Goal: Task Accomplishment & Management: Complete application form

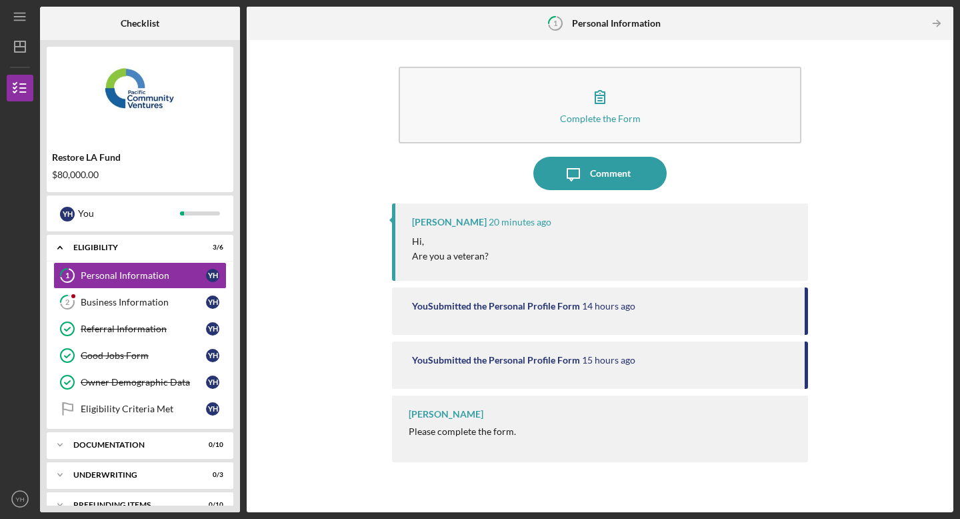
click at [498, 254] on div "Hi, Are you a veteran?" at bounding box center [603, 249] width 383 height 30
click at [567, 179] on icon "Icon/Message" at bounding box center [573, 173] width 33 height 33
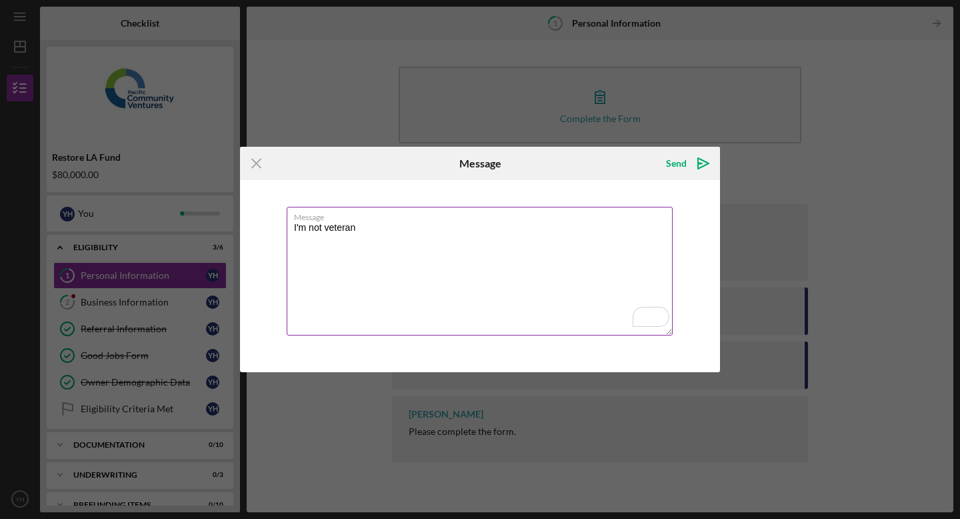
click at [325, 229] on textarea "I'm not veteran" at bounding box center [480, 271] width 386 height 129
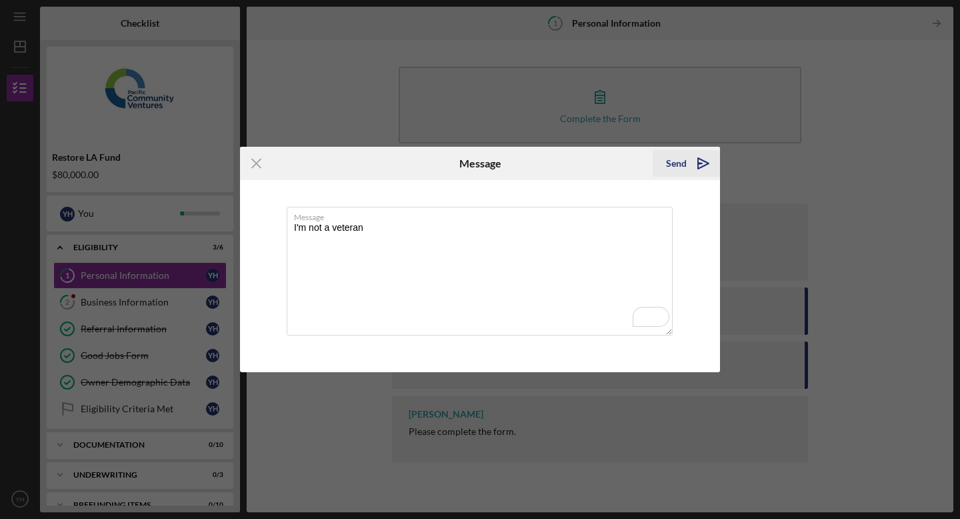
type textarea "I'm not a veteran"
click at [674, 163] on div "Send" at bounding box center [676, 163] width 21 height 27
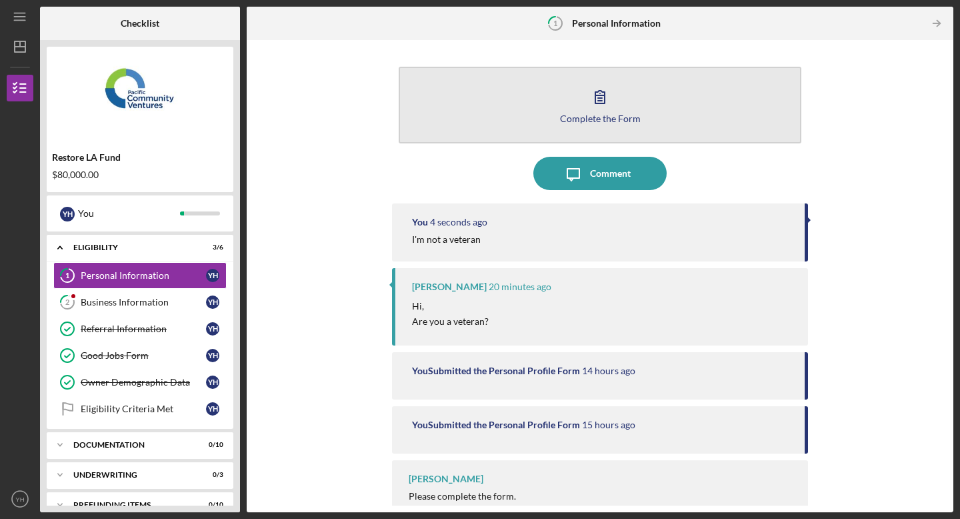
click at [601, 97] on icon "button" at bounding box center [599, 96] width 33 height 33
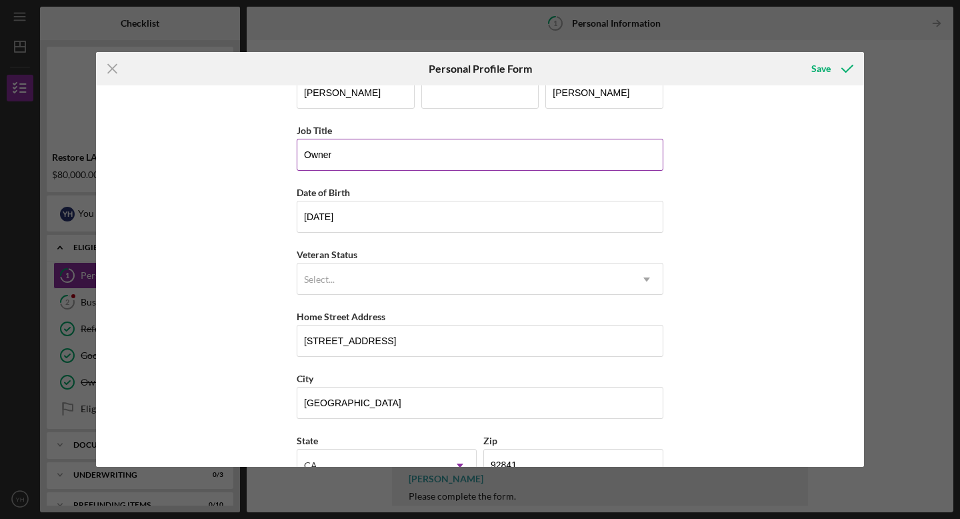
scroll to position [46, 0]
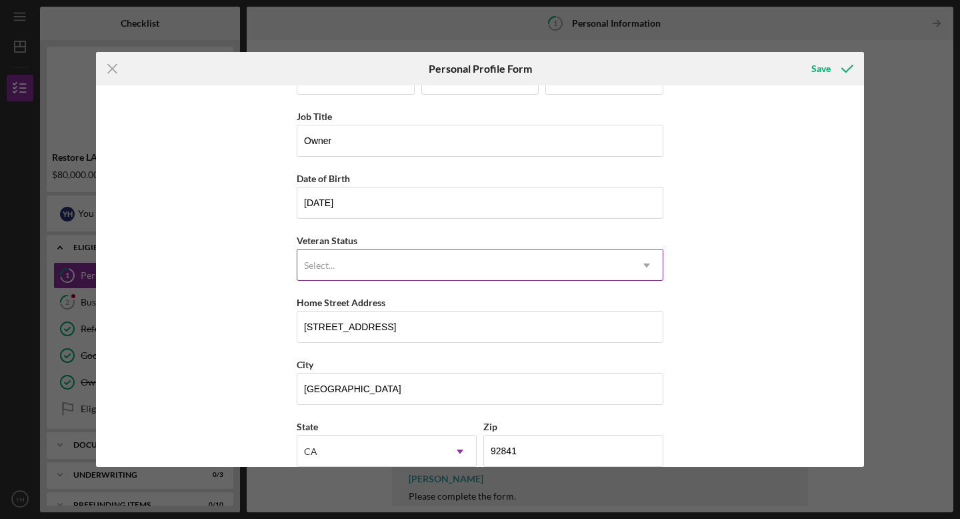
click at [642, 263] on icon "Icon/Dropdown Arrow" at bounding box center [647, 265] width 32 height 32
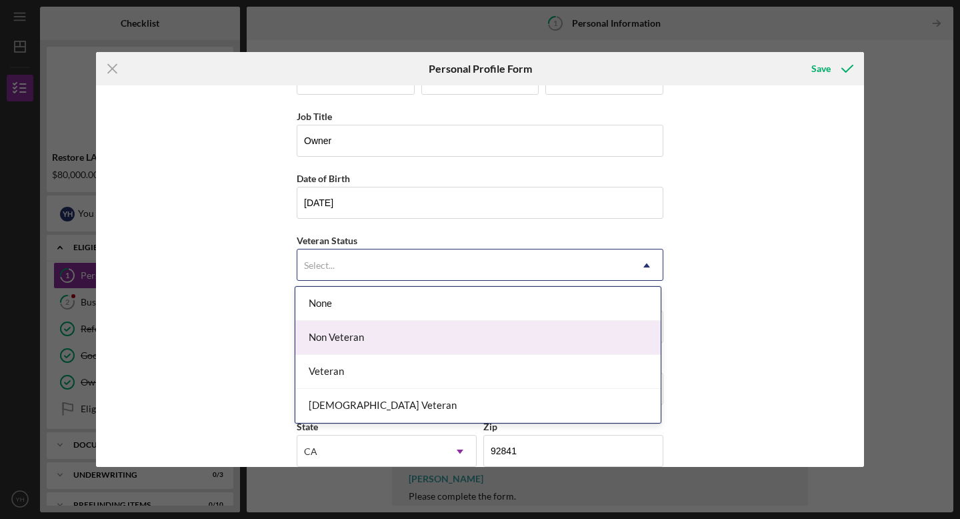
click at [614, 325] on div "Non Veteran" at bounding box center [477, 338] width 365 height 34
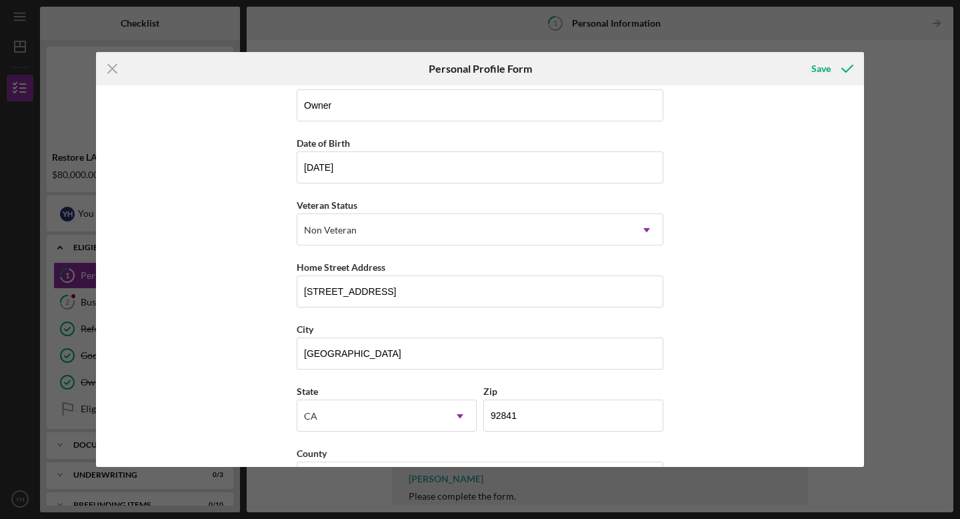
scroll to position [128, 0]
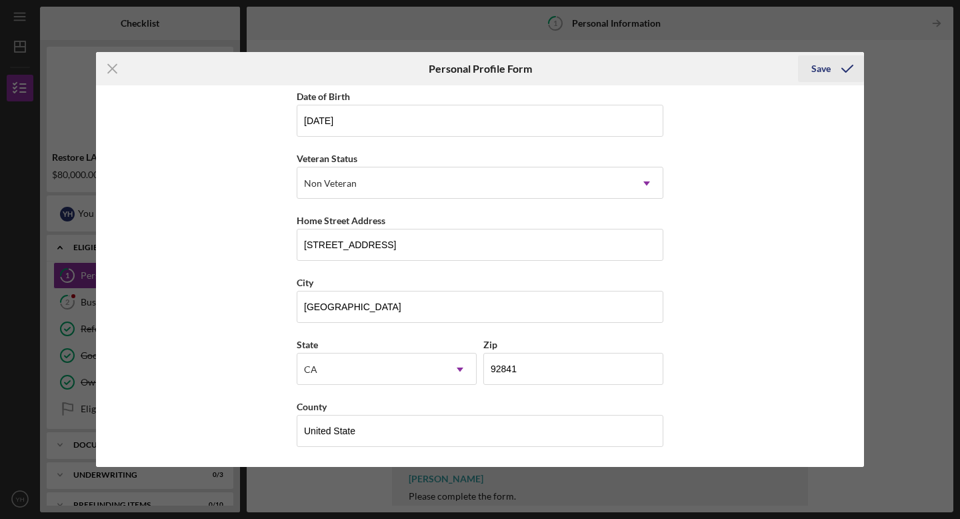
click at [823, 71] on div "Save" at bounding box center [820, 68] width 19 height 27
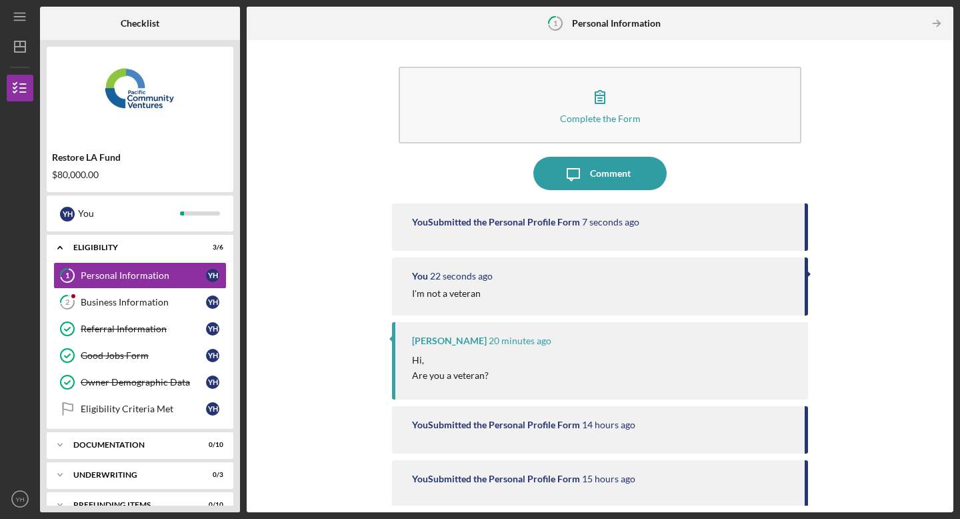
scroll to position [75, 0]
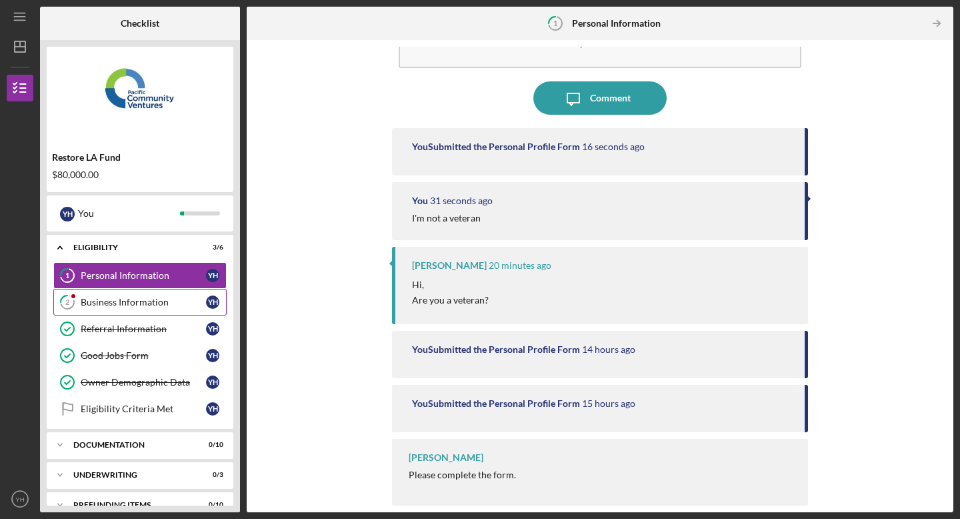
click at [159, 299] on div "Business Information" at bounding box center [143, 302] width 125 height 11
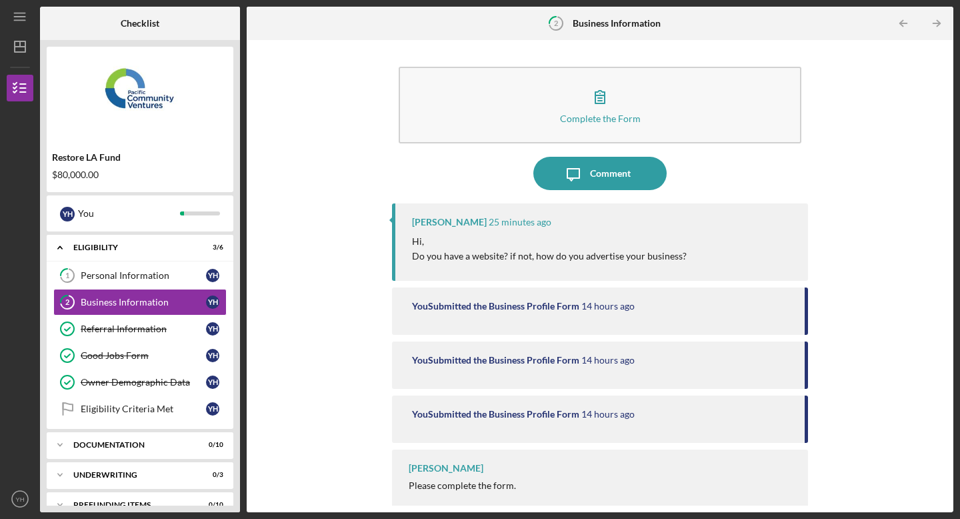
click at [611, 242] on p "Hi," at bounding box center [549, 241] width 275 height 15
click at [609, 175] on div "Comment" at bounding box center [610, 173] width 41 height 33
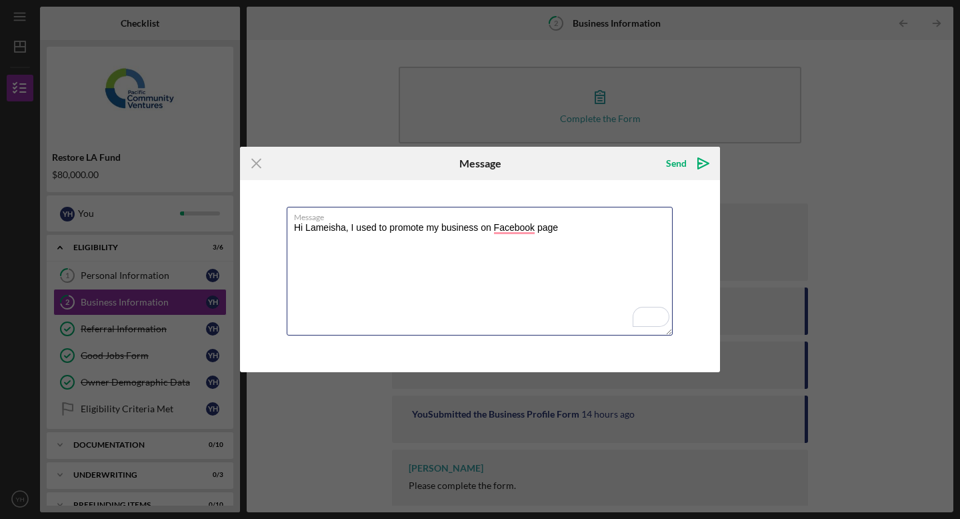
paste textarea "[URL][DOMAIN_NAME][DOMAIN_NAME]"
paste textarea "[URL][DOMAIN_NAME]"
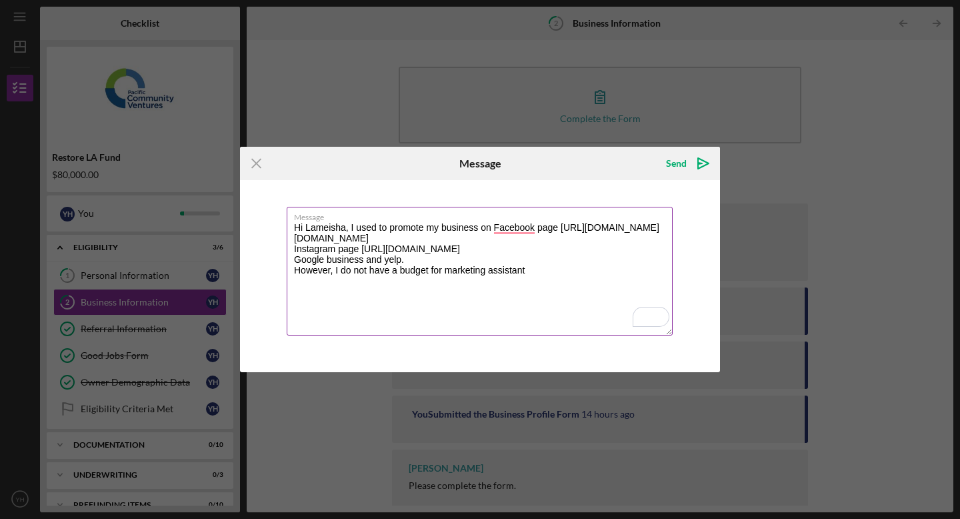
click at [365, 272] on textarea "Hi Lameisha, I used to promote my business on Facebook page [URL][DOMAIN_NAME][…" at bounding box center [480, 271] width 386 height 129
click at [449, 273] on textarea "Hi Lameisha, I used to promote my business on Facebook page [URL][DOMAIN_NAME][…" at bounding box center [480, 271] width 386 height 129
click at [549, 269] on textarea "Hi Lameisha, I used to promote my business on Facebook page [URL][DOMAIN_NAME][…" at bounding box center [480, 271] width 386 height 129
type textarea "Hi Lameisha, I used to promote my business on Facebook page [URL][DOMAIN_NAME][…"
drag, startPoint x: 439, startPoint y: 285, endPoint x: 294, endPoint y: 225, distance: 157.5
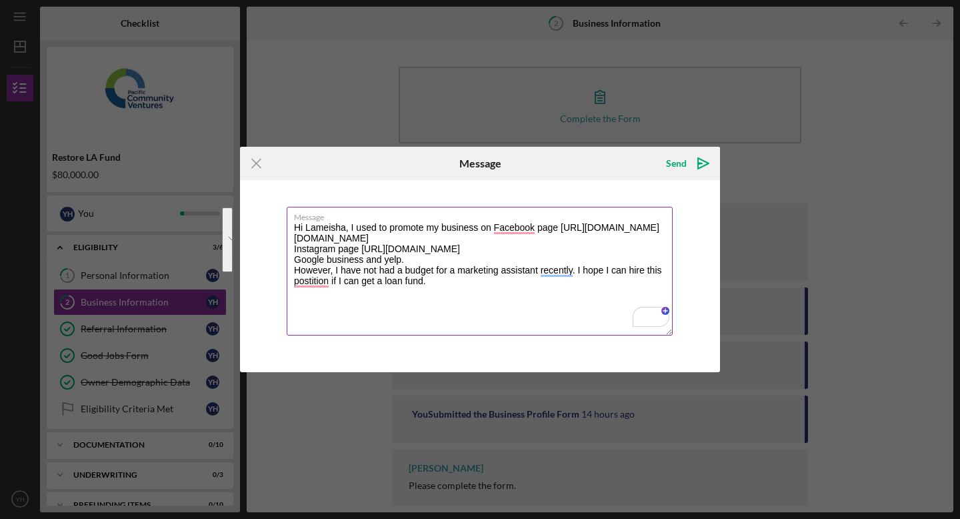
click at [294, 225] on textarea "Hi Lameisha, I used to promote my business on Facebook page [URL][DOMAIN_NAME][…" at bounding box center [480, 271] width 386 height 129
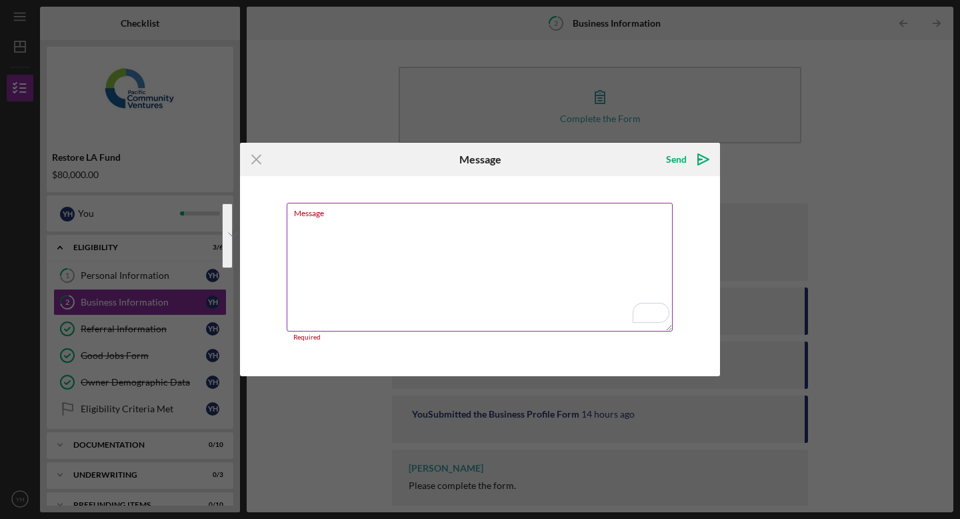
paste textarea "Hi Lameisha, I used to promote my business on the Facebook page [URL][DOMAIN_NA…"
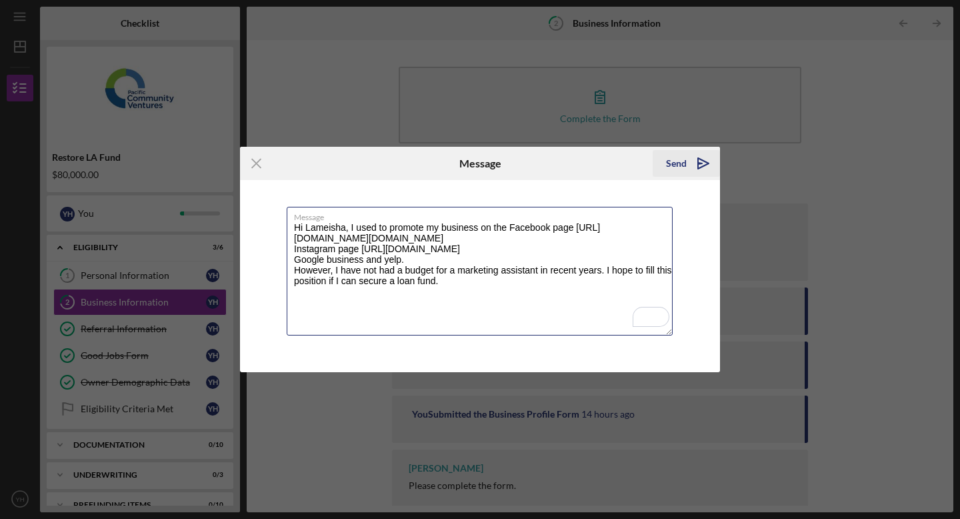
type textarea "Hi Lameisha, I used to promote my business on the Facebook page [URL][DOMAIN_NA…"
click at [678, 160] on div "Send" at bounding box center [676, 163] width 21 height 27
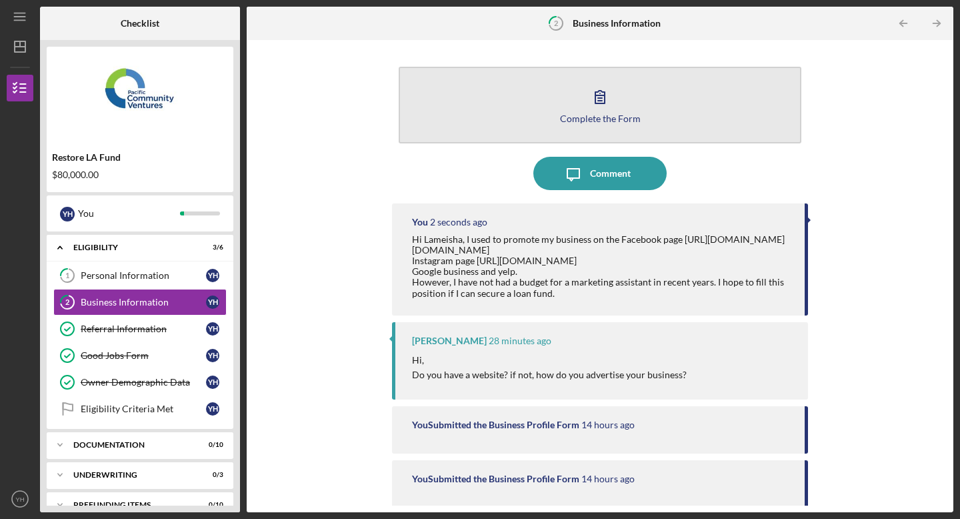
click at [607, 100] on icon "button" at bounding box center [599, 96] width 33 height 33
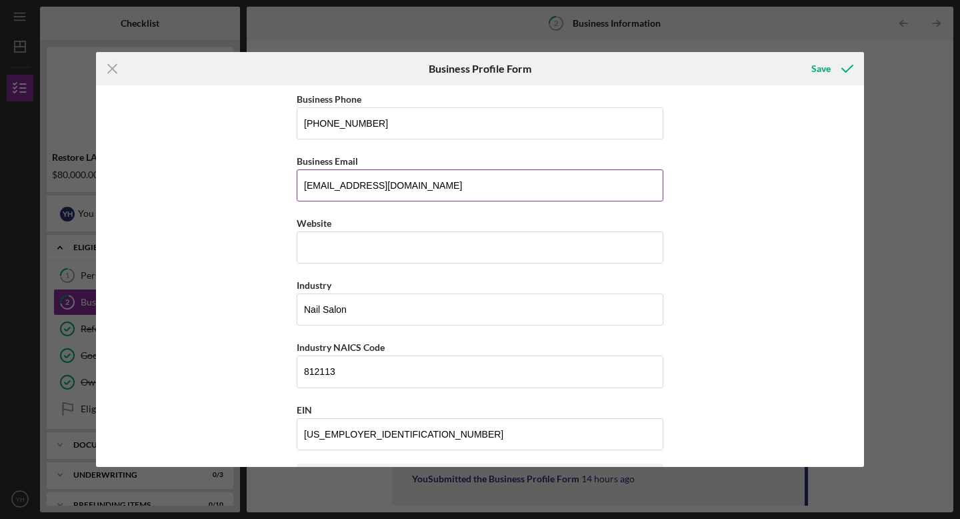
scroll to position [245, 0]
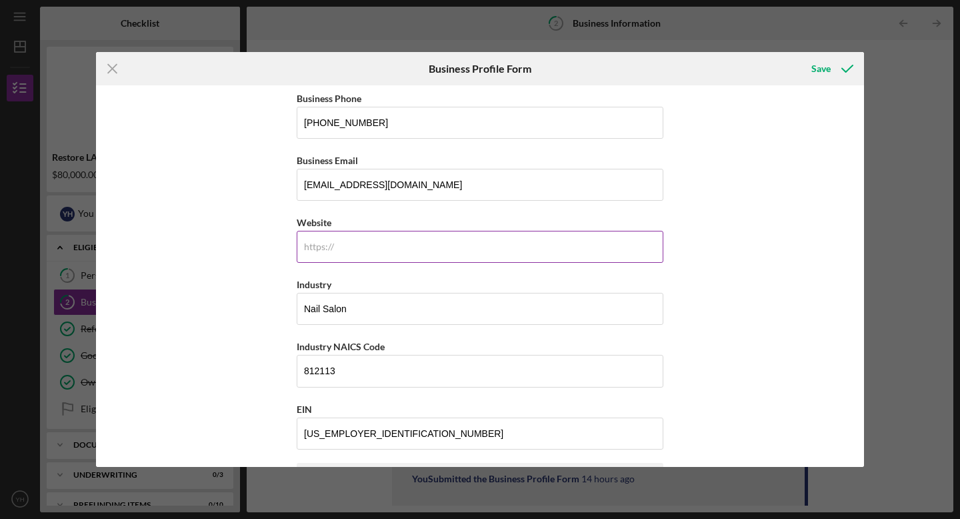
click at [561, 241] on input "Website" at bounding box center [480, 247] width 367 height 32
type input "[DOMAIN_NAME]"
click at [779, 275] on div "Business Name TNL The Nail Lounge Inc DBA Business Start Date [DATE] Legal Stru…" at bounding box center [480, 275] width 768 height 381
click at [826, 67] on div "Save" at bounding box center [820, 68] width 19 height 27
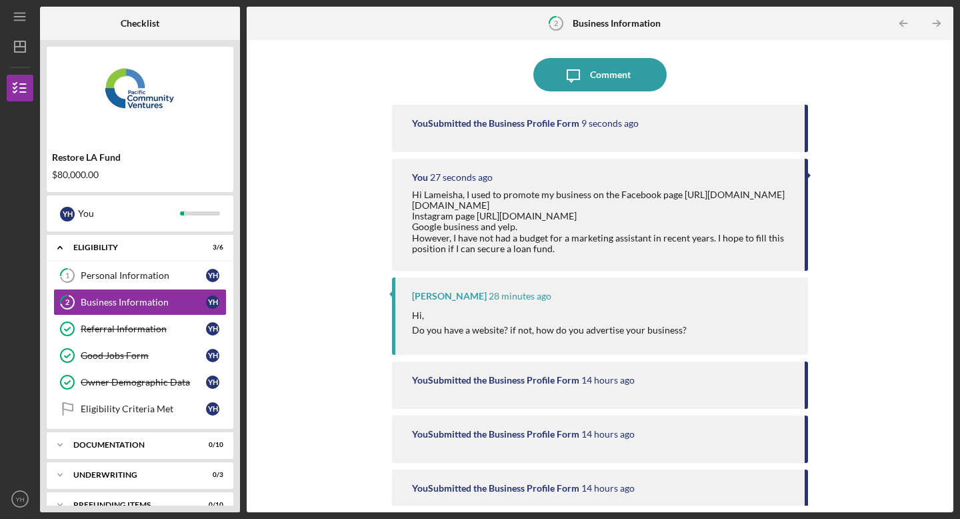
scroll to position [183, 0]
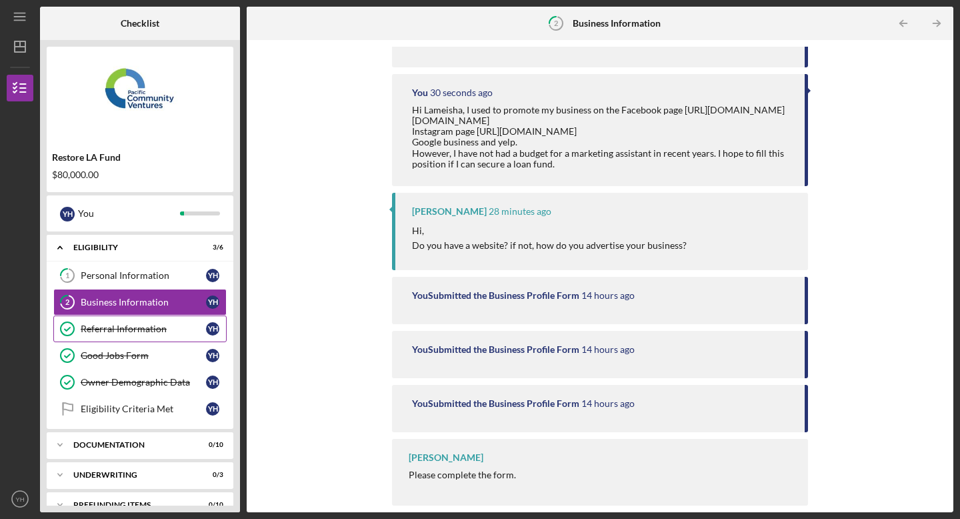
click at [194, 326] on div "Referral Information" at bounding box center [143, 328] width 125 height 11
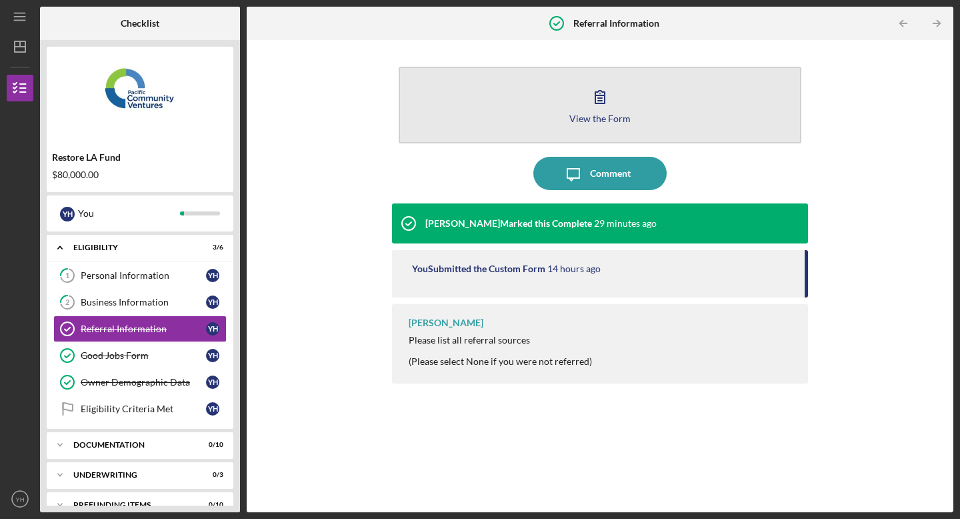
click at [598, 97] on icon "button" at bounding box center [599, 97] width 9 height 13
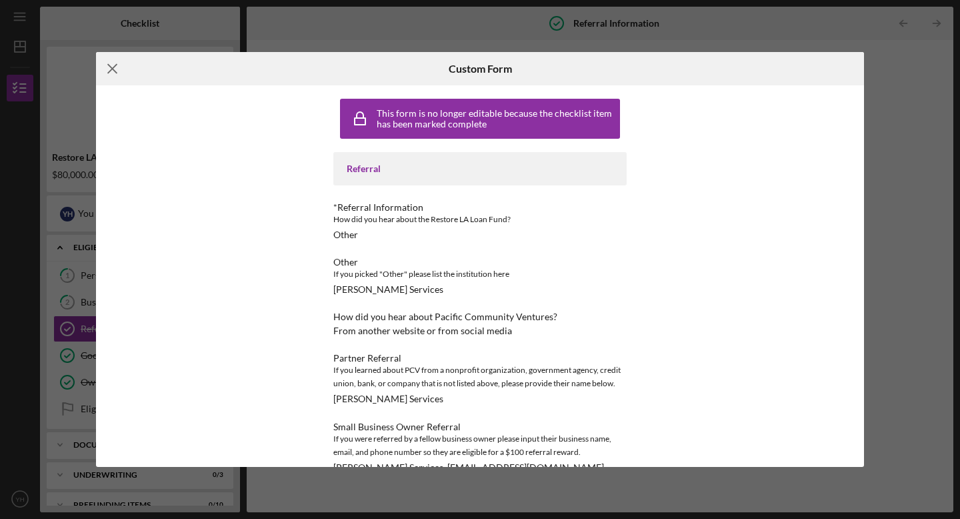
click at [112, 68] on line at bounding box center [112, 68] width 9 height 9
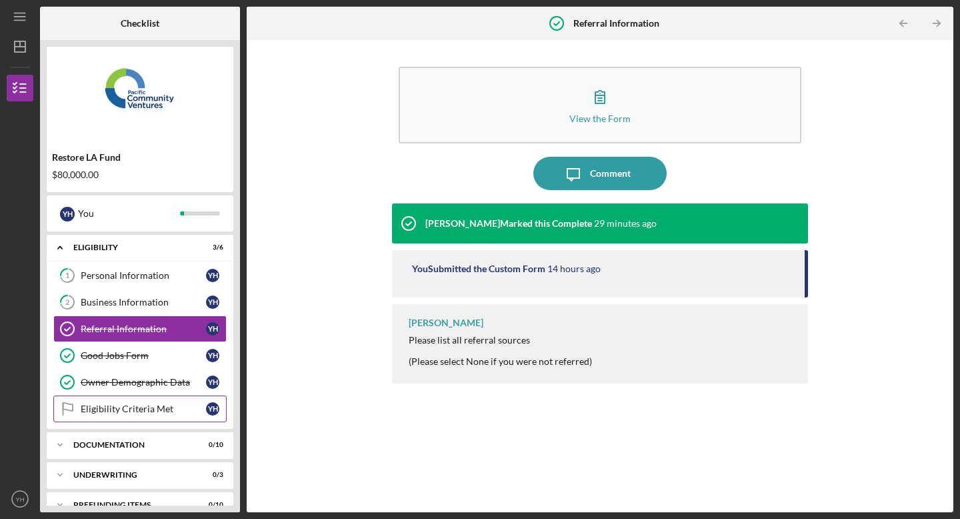
click at [113, 403] on link "Eligibility Criteria Met Eligibility Criteria Met Y H" at bounding box center [139, 408] width 173 height 27
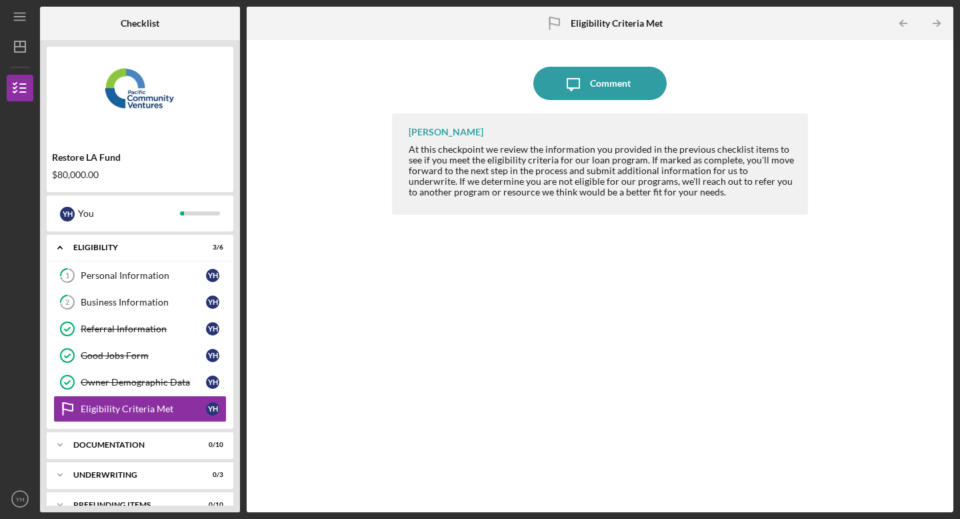
click at [304, 391] on div "Icon/Message Comment [PERSON_NAME] At this checkpoint we review the information…" at bounding box center [599, 276] width 693 height 459
click at [617, 81] on div "Comment" at bounding box center [610, 83] width 41 height 33
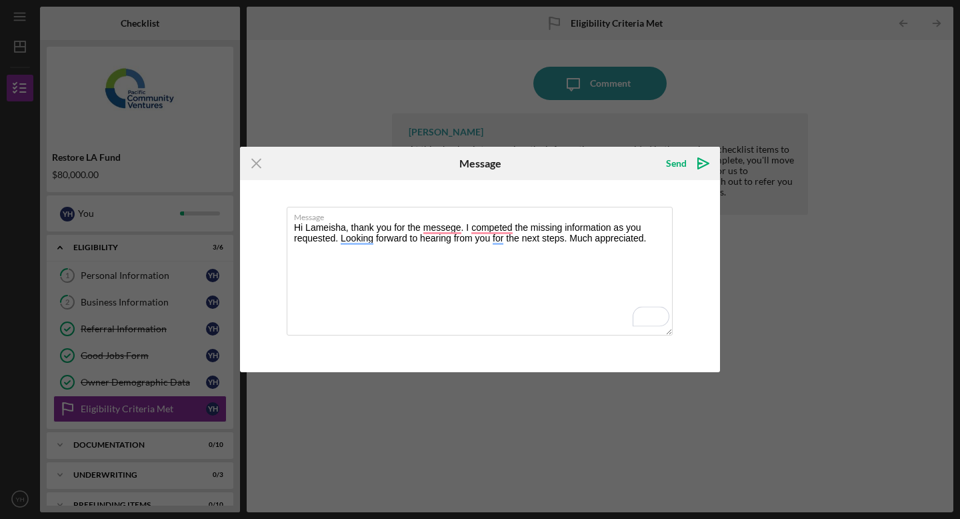
type textarea "Hi Lameisha, thank you for the messege. I competed the missing information as y…"
drag, startPoint x: 295, startPoint y: 228, endPoint x: 652, endPoint y: 242, distance: 357.6
click at [652, 242] on textarea "Hi Lameisha, thank you for the messege. I competed the missing information as y…" at bounding box center [480, 271] width 386 height 129
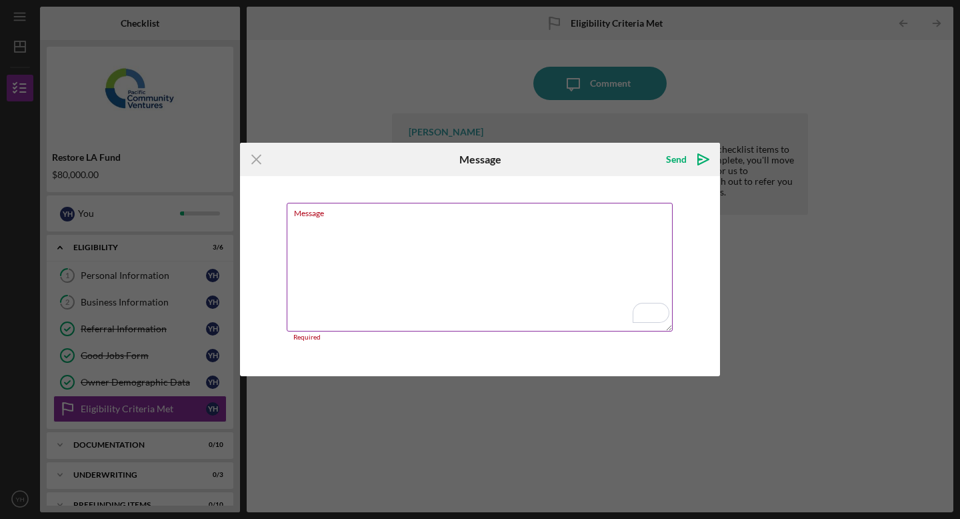
paste textarea "Hi Lameisha, thank you for the message. I completed the missing information as …"
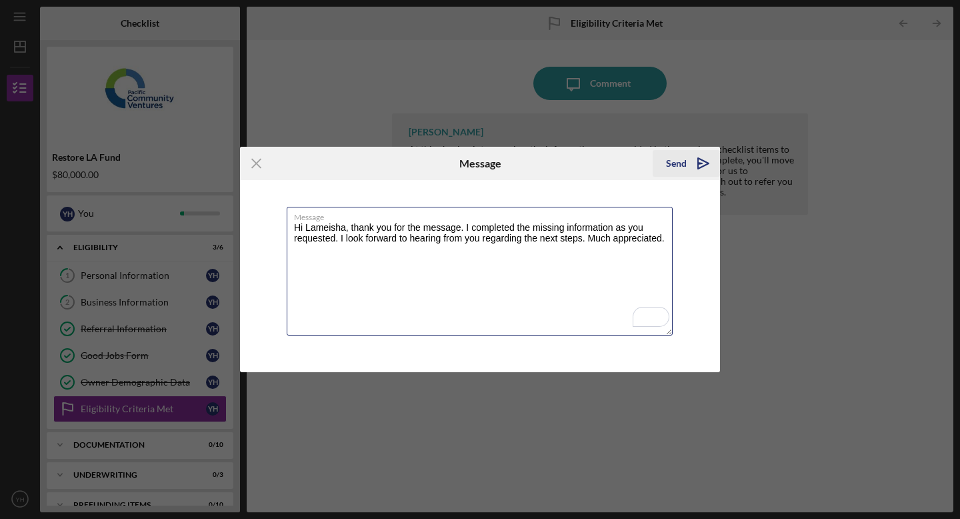
type textarea "Hi Lameisha, thank you for the message. I completed the missing information as …"
click at [703, 159] on icon "Icon/icon-invite-send" at bounding box center [703, 163] width 33 height 33
